Goal: Transaction & Acquisition: Purchase product/service

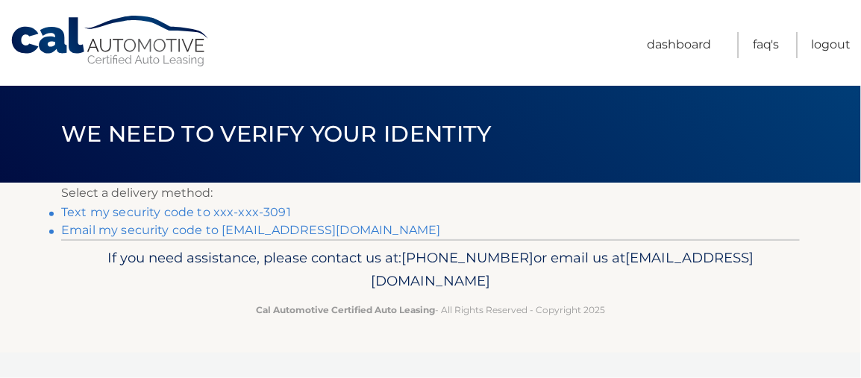
click at [118, 215] on link "Text my security code to xxx-xxx-3091" at bounding box center [176, 212] width 230 height 14
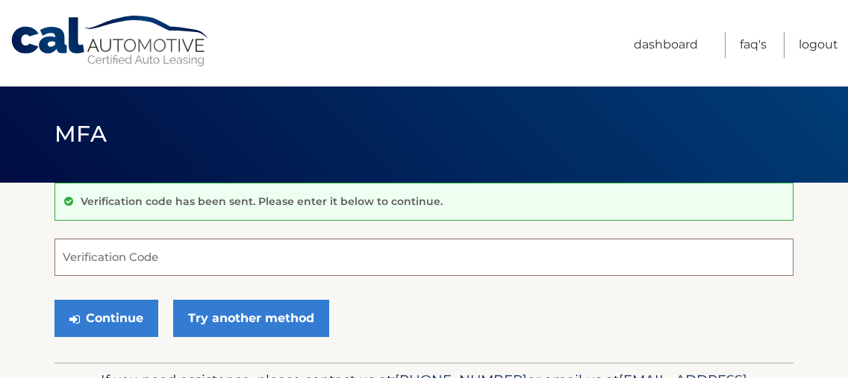
click at [166, 257] on input "Verification Code" at bounding box center [423, 257] width 739 height 37
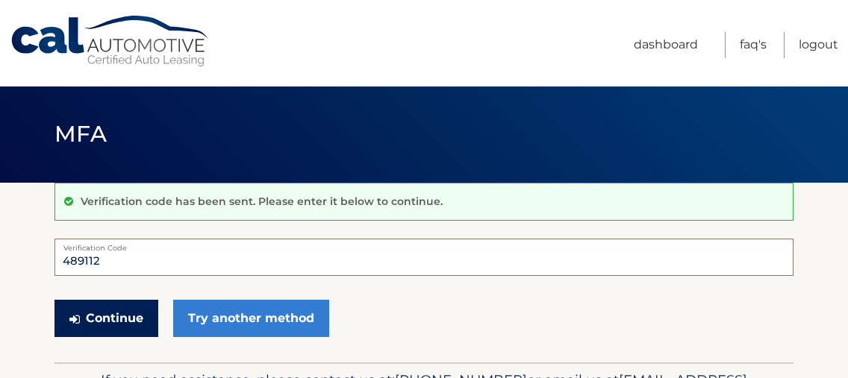
type input "489112"
click at [125, 320] on button "Continue" at bounding box center [106, 318] width 104 height 37
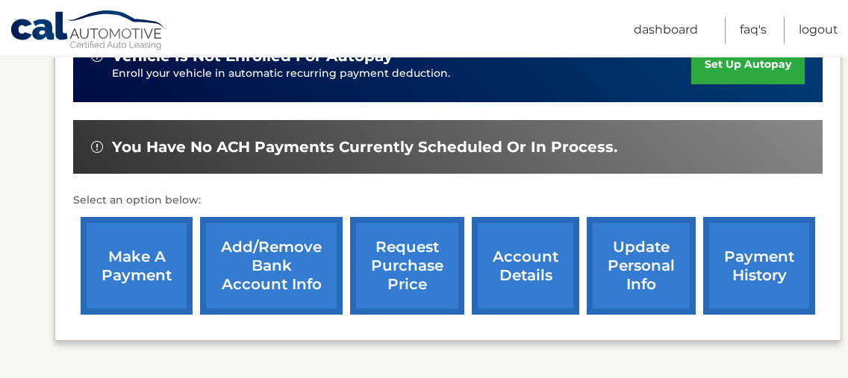
scroll to position [466, 0]
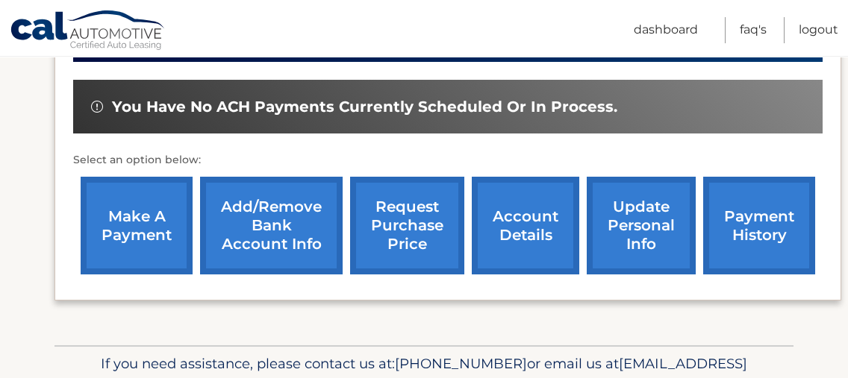
click at [154, 219] on link "make a payment" at bounding box center [137, 226] width 112 height 98
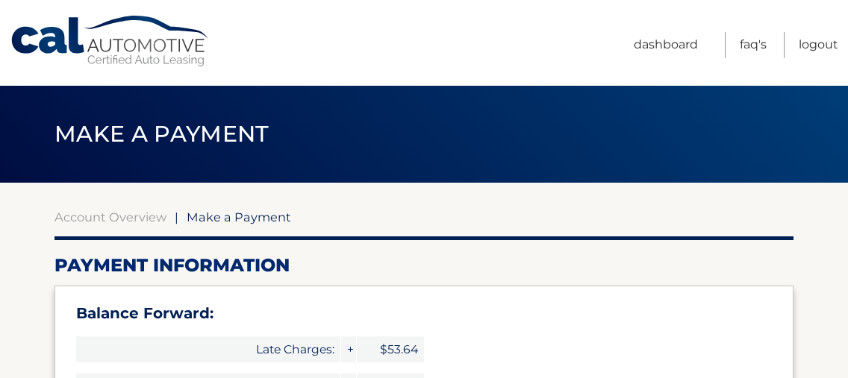
select select "NjNlZjY4MDAtYWJlZS00NmRkLWE5MzctMDBmZDExM2U5OWZj"
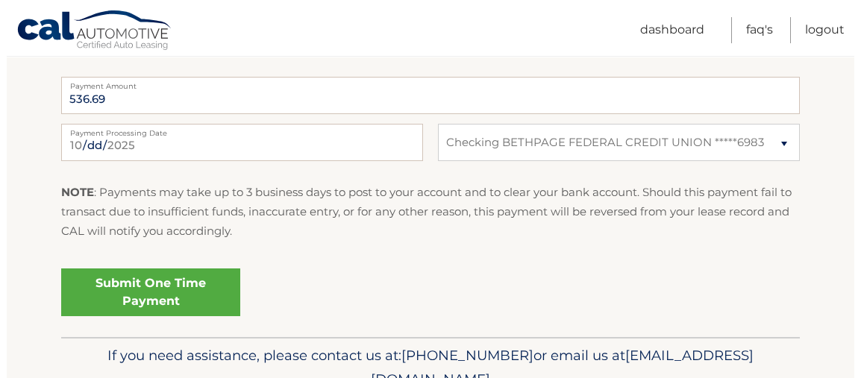
scroll to position [746, 0]
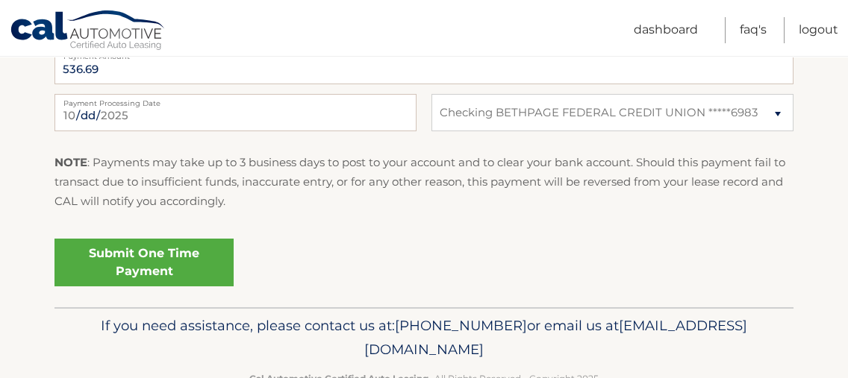
click at [144, 265] on link "Submit One Time Payment" at bounding box center [143, 263] width 179 height 48
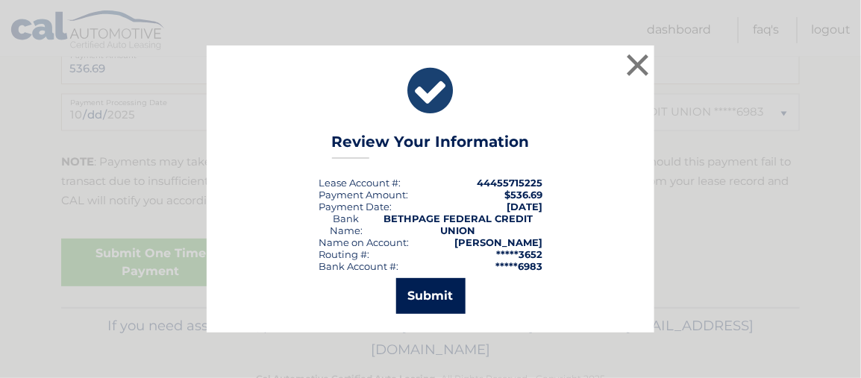
click at [433, 301] on button "Submit" at bounding box center [430, 296] width 69 height 36
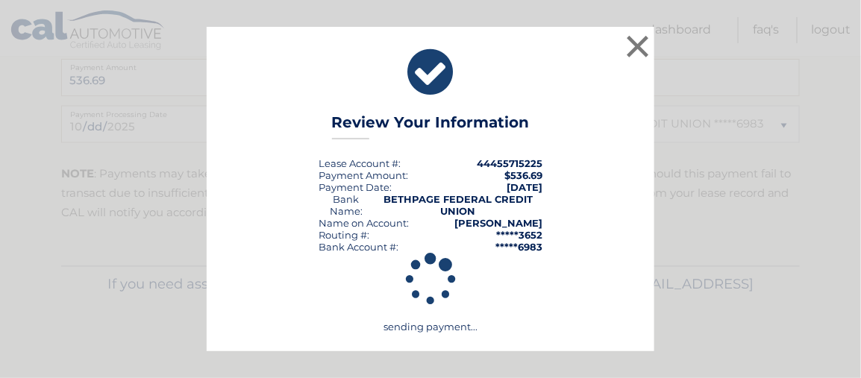
scroll to position [0, 0]
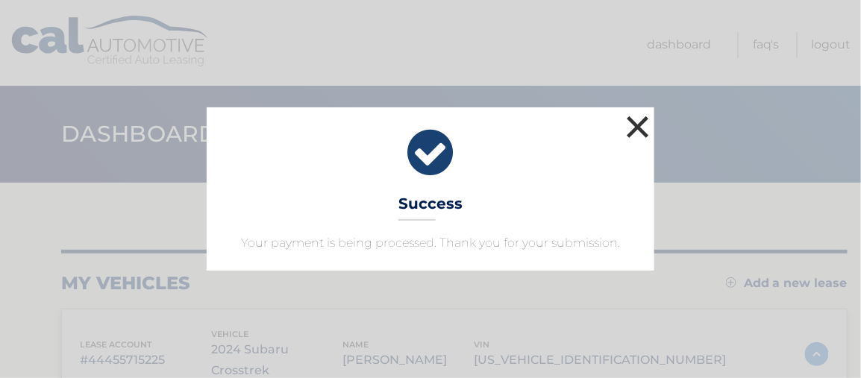
click at [627, 127] on button "×" at bounding box center [638, 127] width 30 height 30
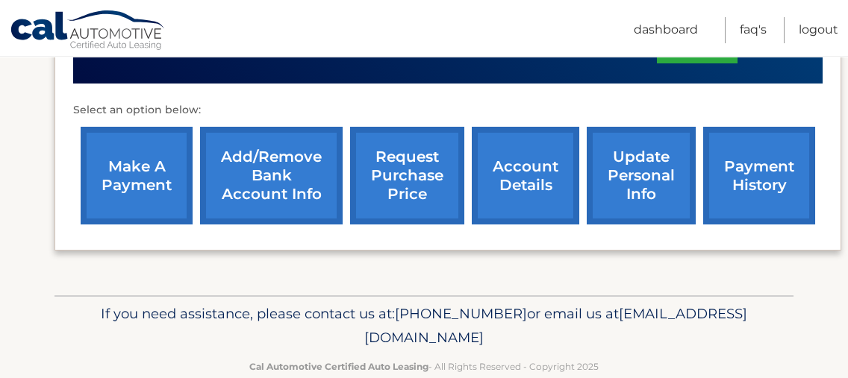
scroll to position [551, 0]
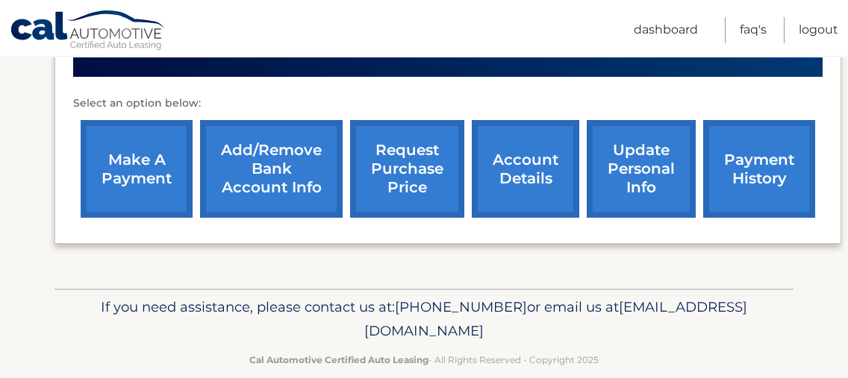
click at [716, 170] on link "payment history" at bounding box center [759, 169] width 112 height 98
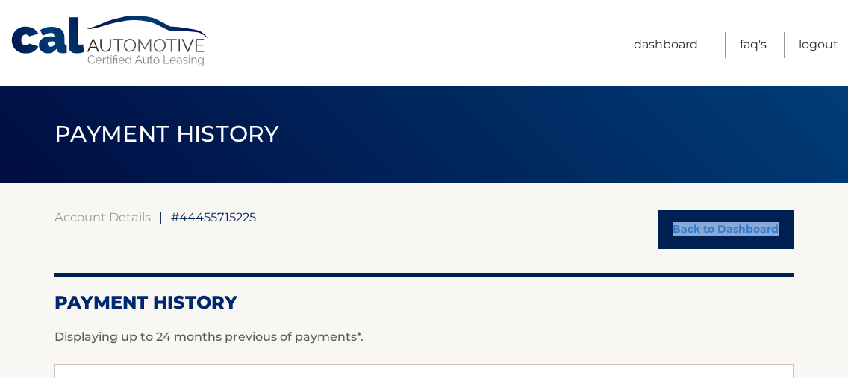
drag, startPoint x: 801, startPoint y: 0, endPoint x: 180, endPoint y: 250, distance: 669.2
click at [700, 244] on link "Back to Dashboard" at bounding box center [725, 230] width 136 height 40
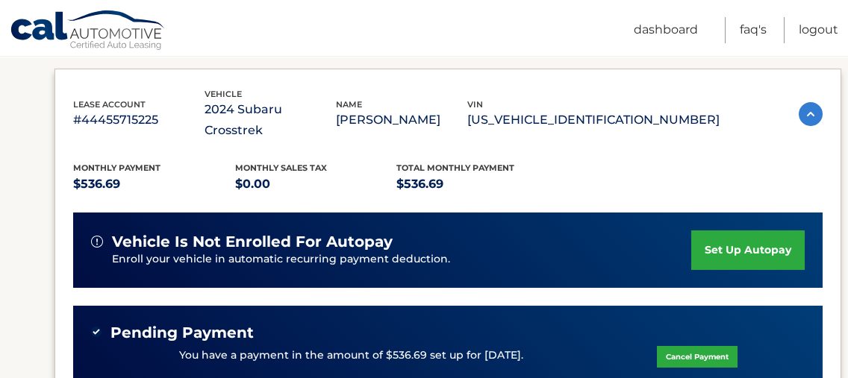
scroll to position [280, 0]
